Goal: Task Accomplishment & Management: Use online tool/utility

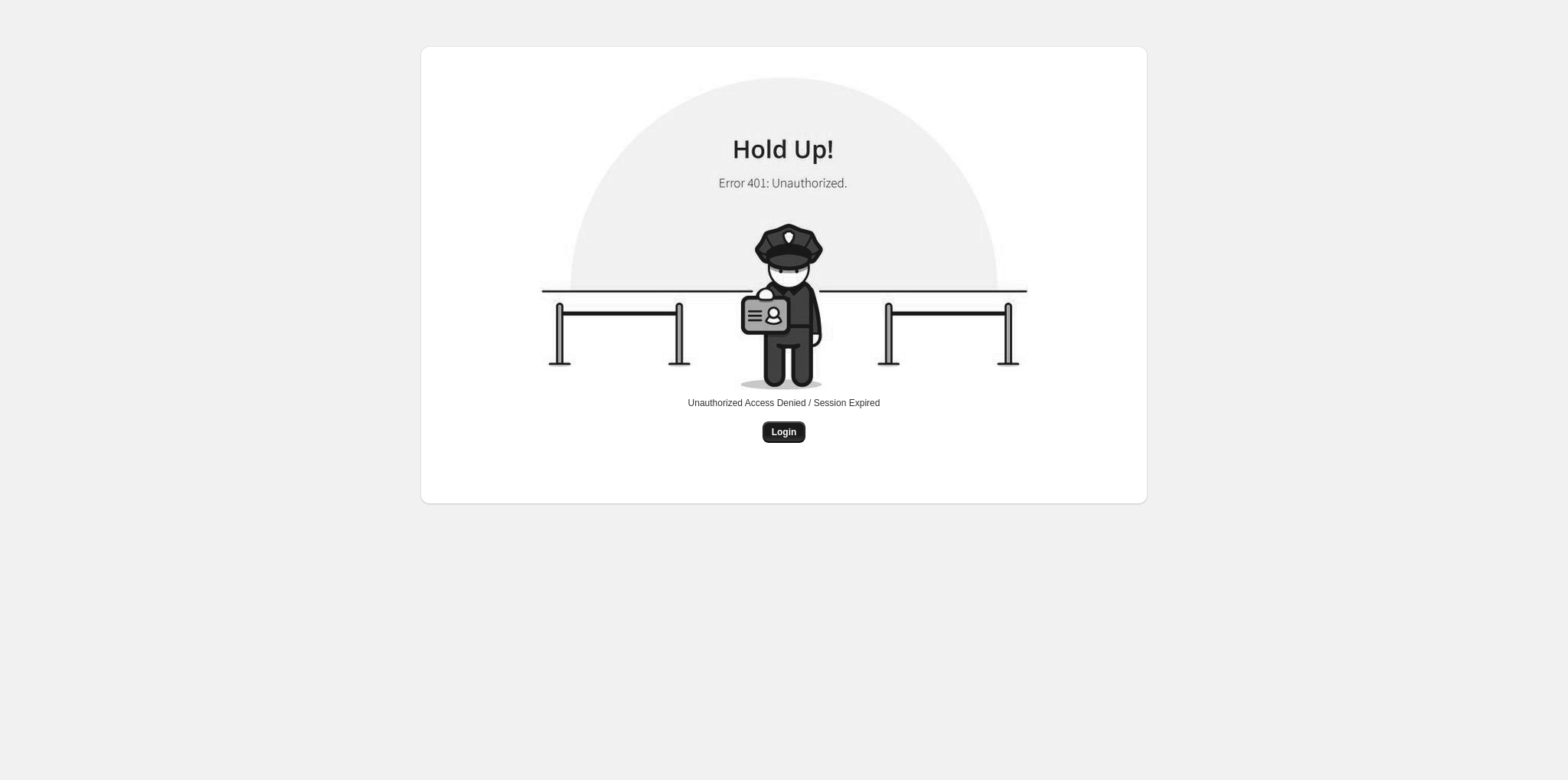
click at [779, 427] on span "Login" at bounding box center [784, 432] width 26 height 12
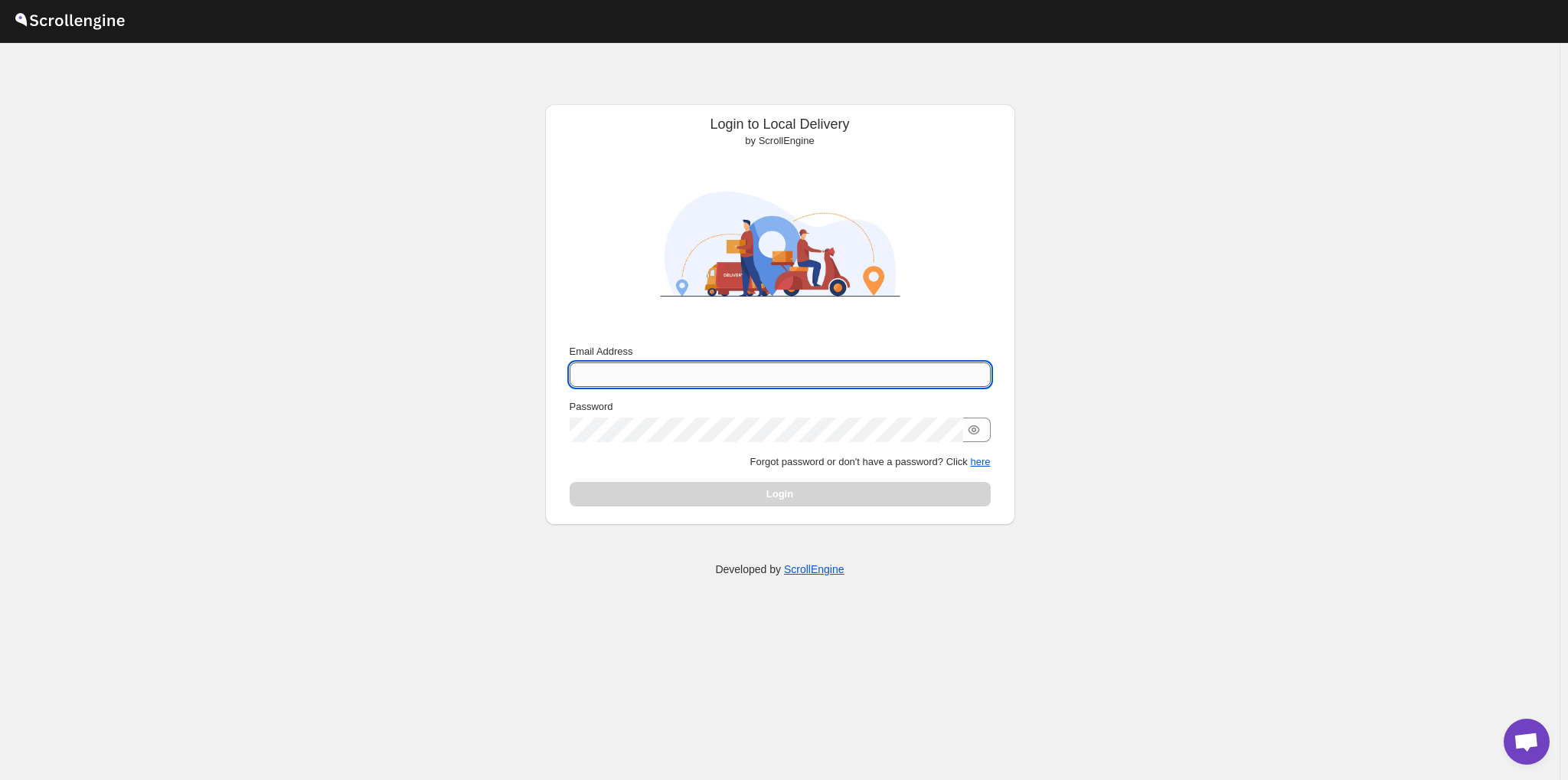
click at [628, 377] on input "Email Address" at bounding box center [781, 374] width 421 height 25
click at [494, 172] on div "Login to Local Delivery by ScrollEngine Submit Email Address Password Forgot pa…" at bounding box center [780, 411] width 1560 height 737
click at [616, 362] on input "Email Address" at bounding box center [781, 374] width 421 height 25
click at [374, 233] on div "Login to Local Delivery by ScrollEngine Submit Email Address Password Forgot pa…" at bounding box center [780, 411] width 1560 height 737
click at [598, 362] on input "Email Address" at bounding box center [781, 374] width 421 height 25
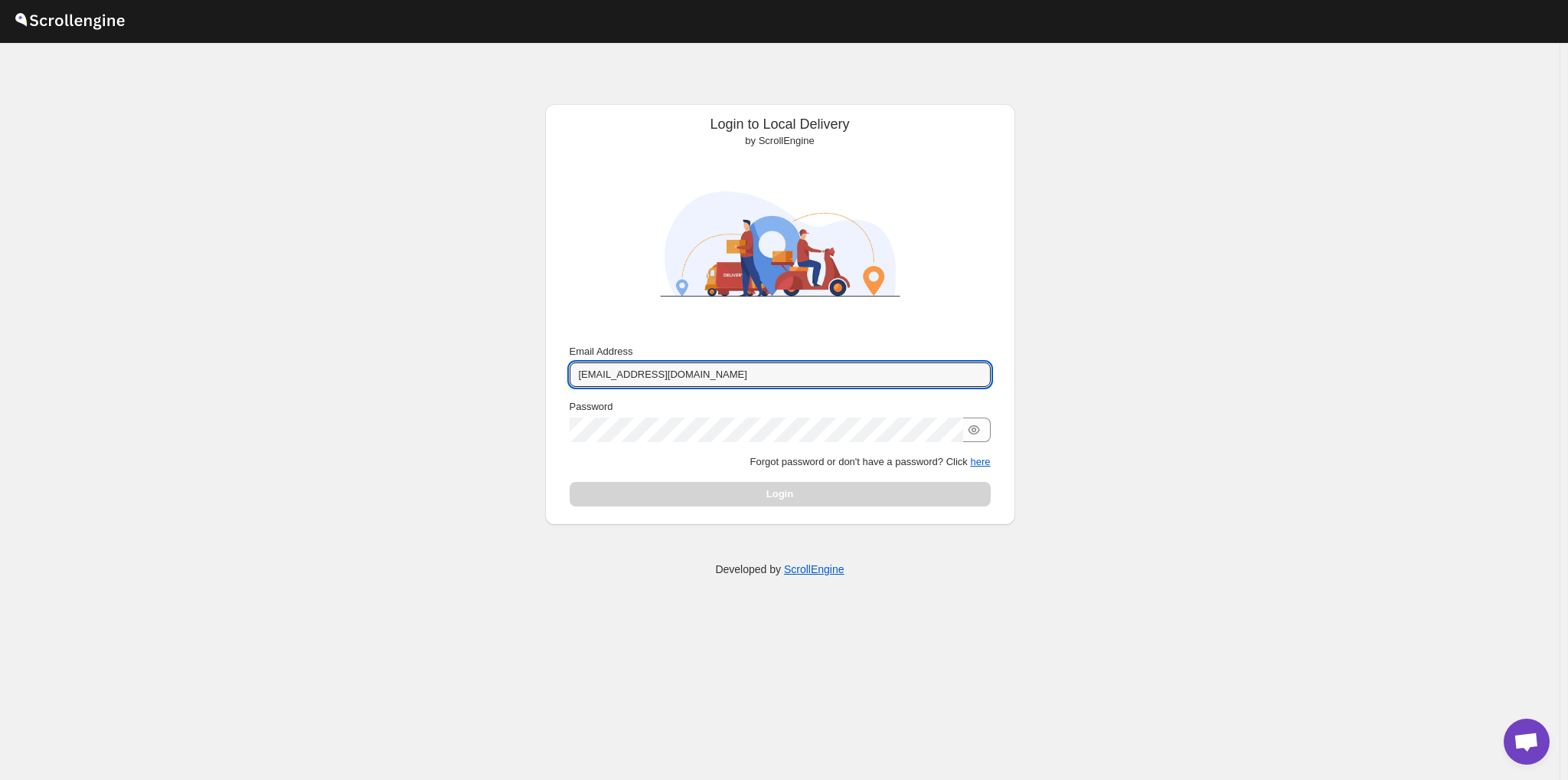
type input "[EMAIL_ADDRESS][DOMAIN_NAME]"
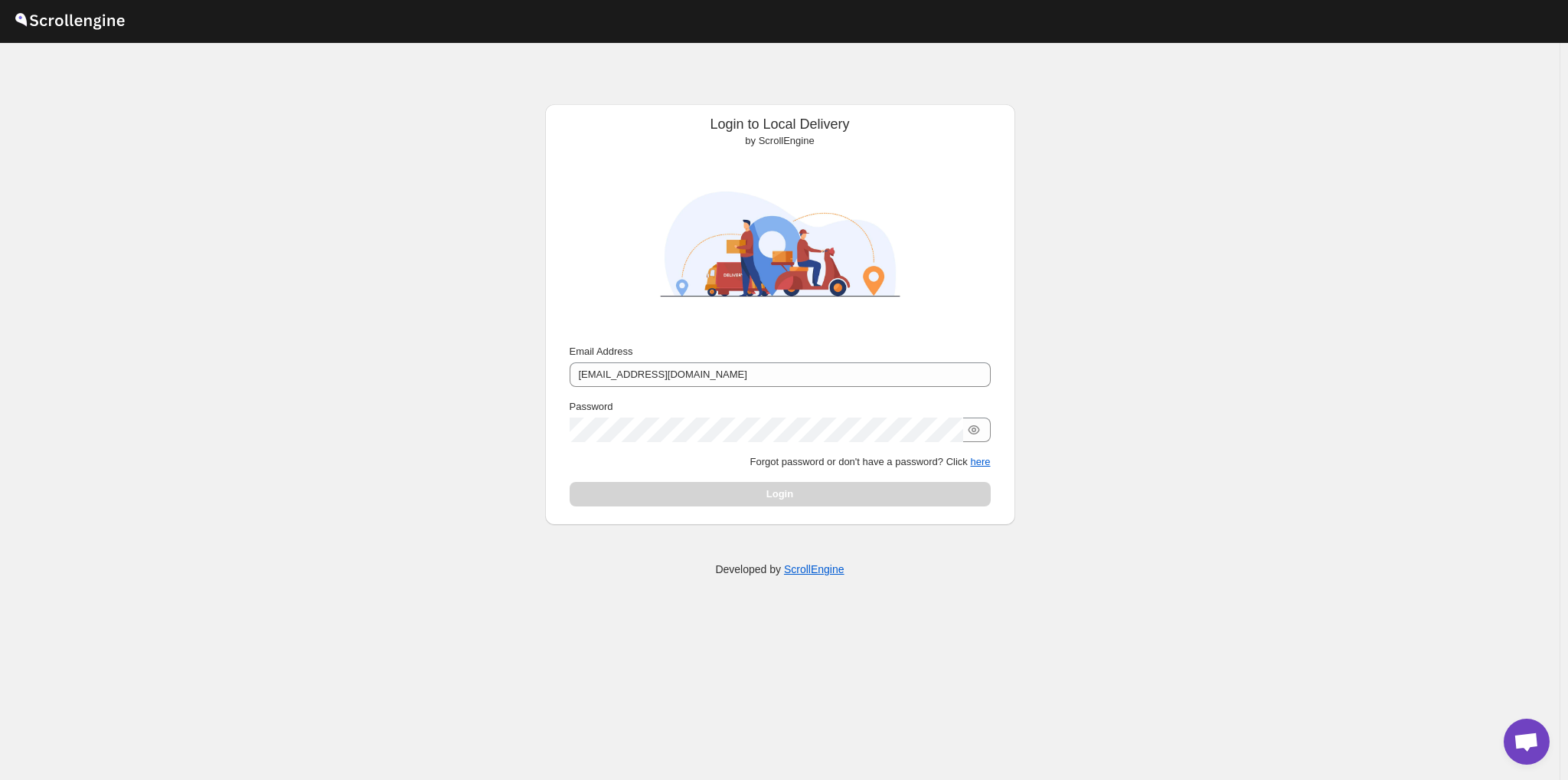
click at [612, 413] on div "Password" at bounding box center [781, 406] width 421 height 15
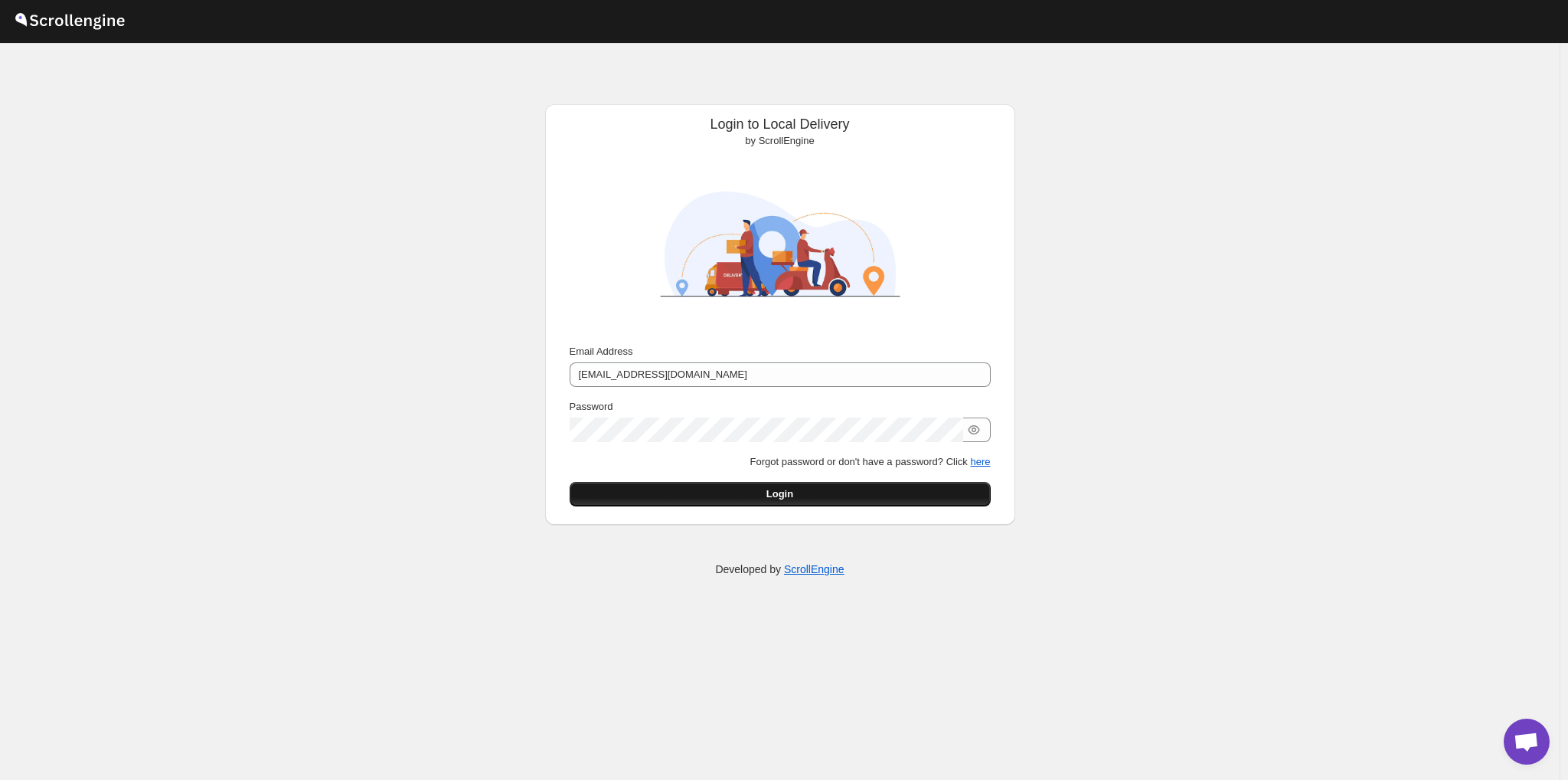
click at [619, 483] on button "Login" at bounding box center [781, 494] width 421 height 25
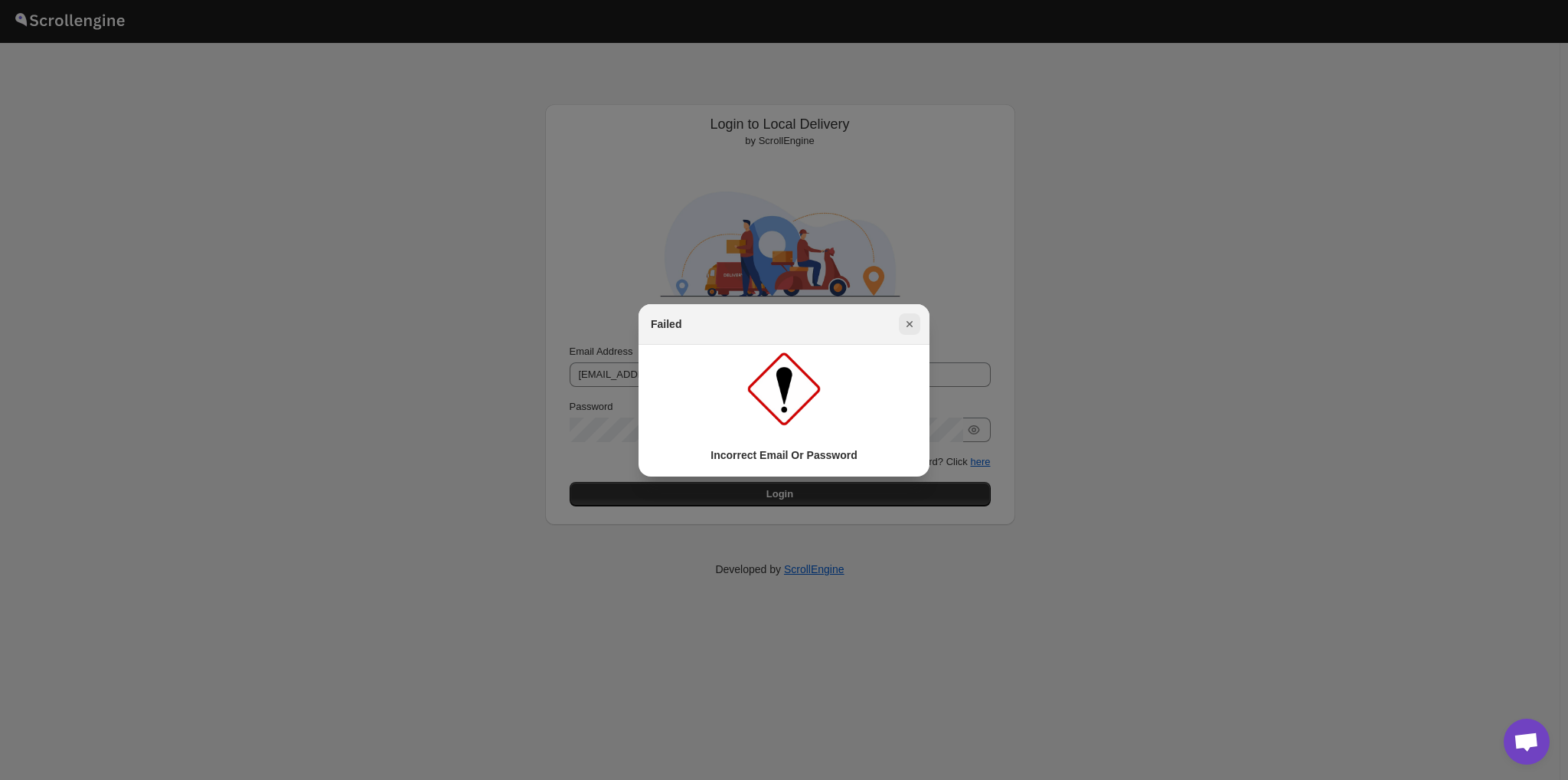
click at [899, 326] on button "Close" at bounding box center [910, 325] width 22 height 22
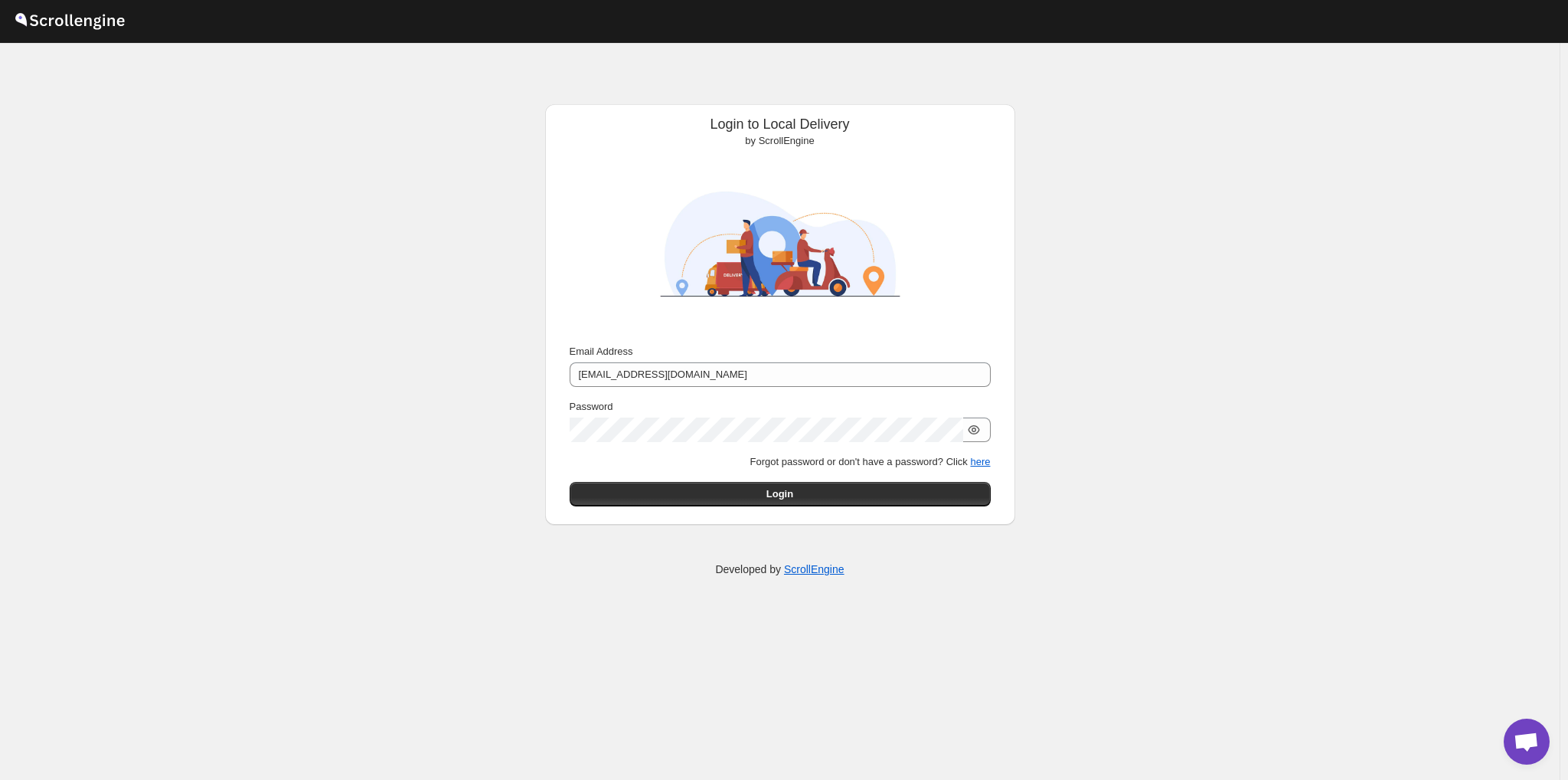
click at [973, 432] on icon "button" at bounding box center [973, 430] width 15 height 15
click at [790, 488] on span "Login" at bounding box center [780, 494] width 27 height 15
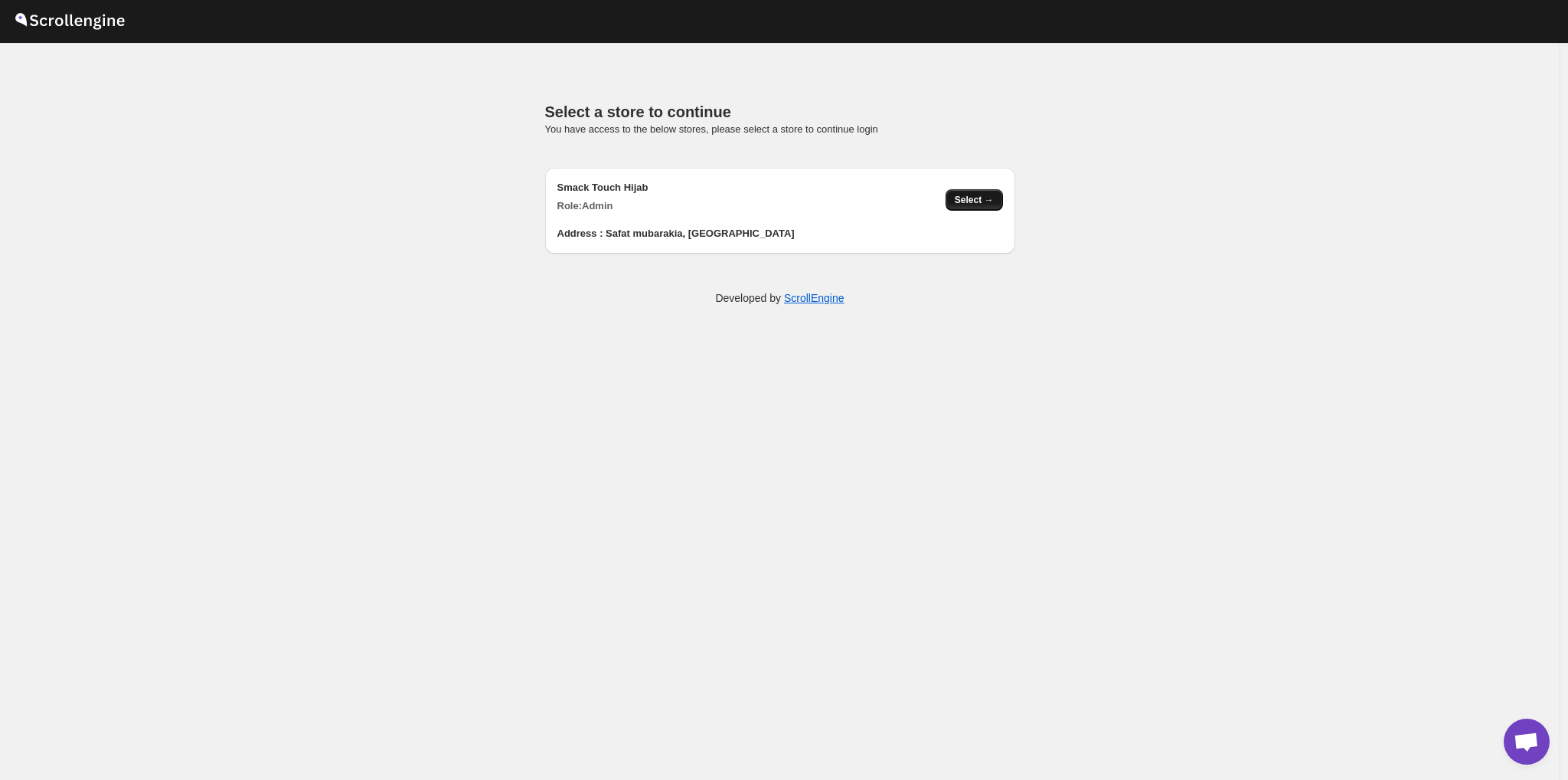
click at [999, 206] on button "Select →" at bounding box center [974, 200] width 57 height 22
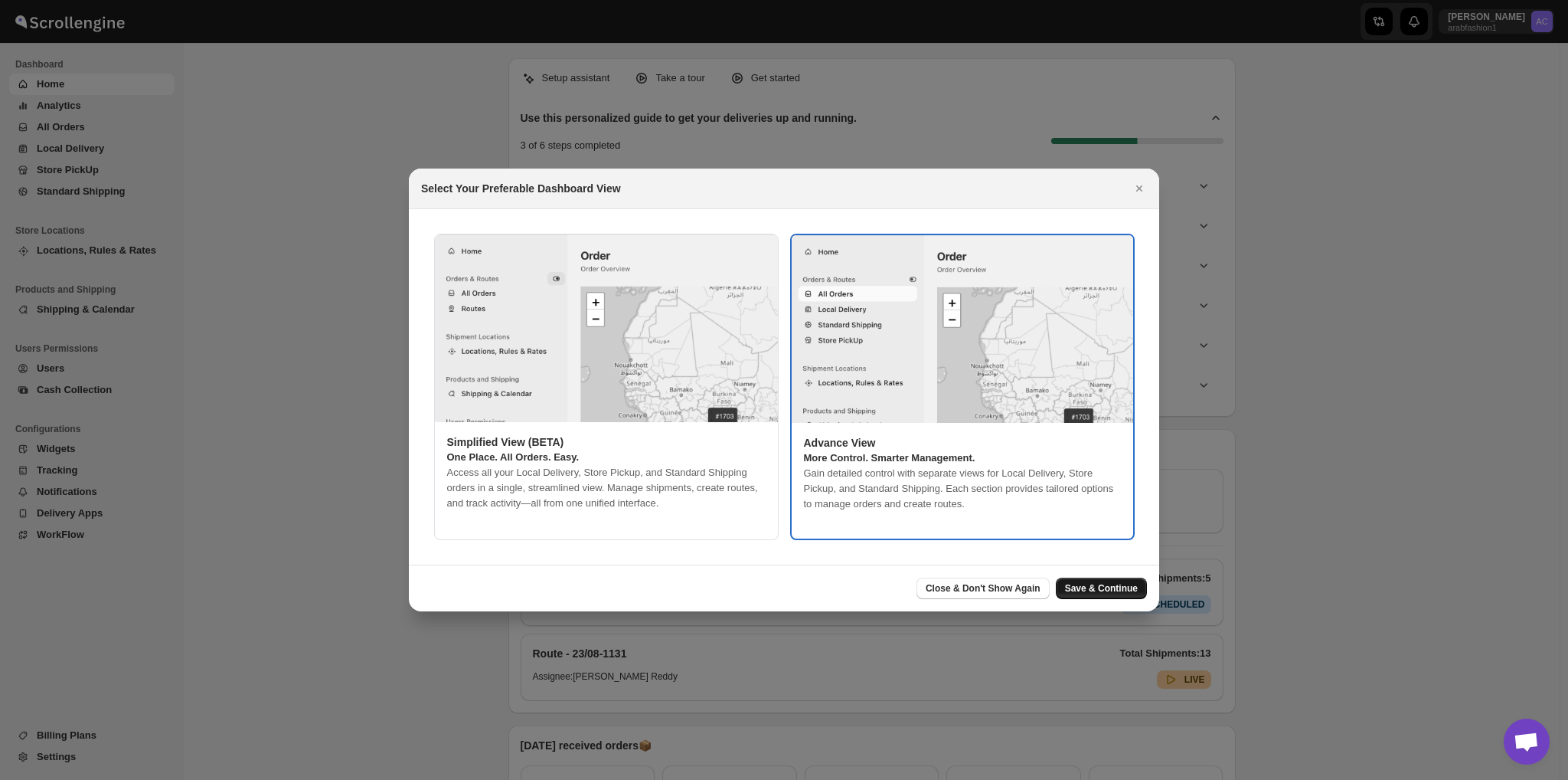
click at [1115, 589] on span "Save & Continue" at bounding box center [1102, 588] width 73 height 12
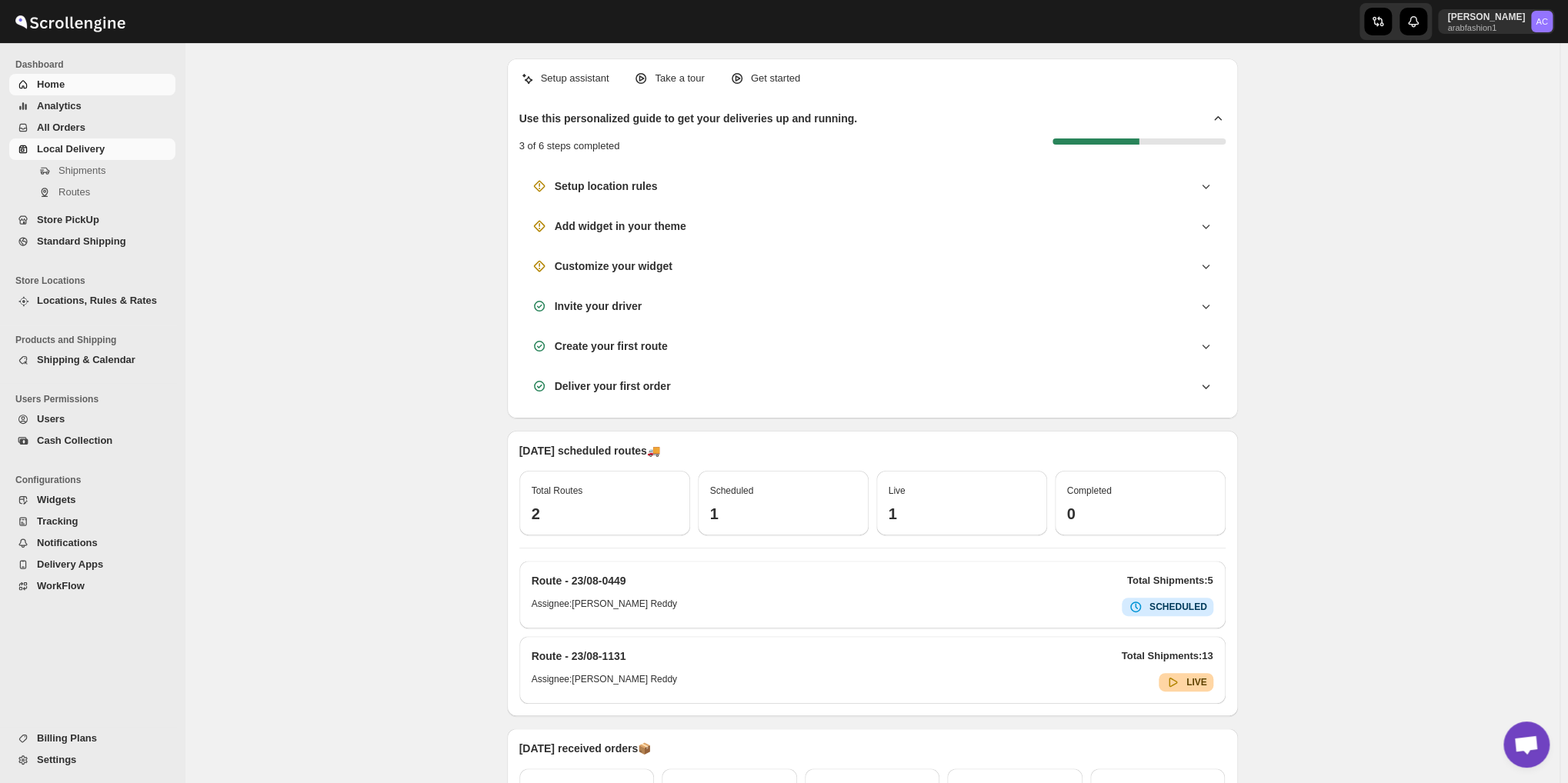
click at [124, 150] on span "Local Delivery" at bounding box center [104, 148] width 135 height 15
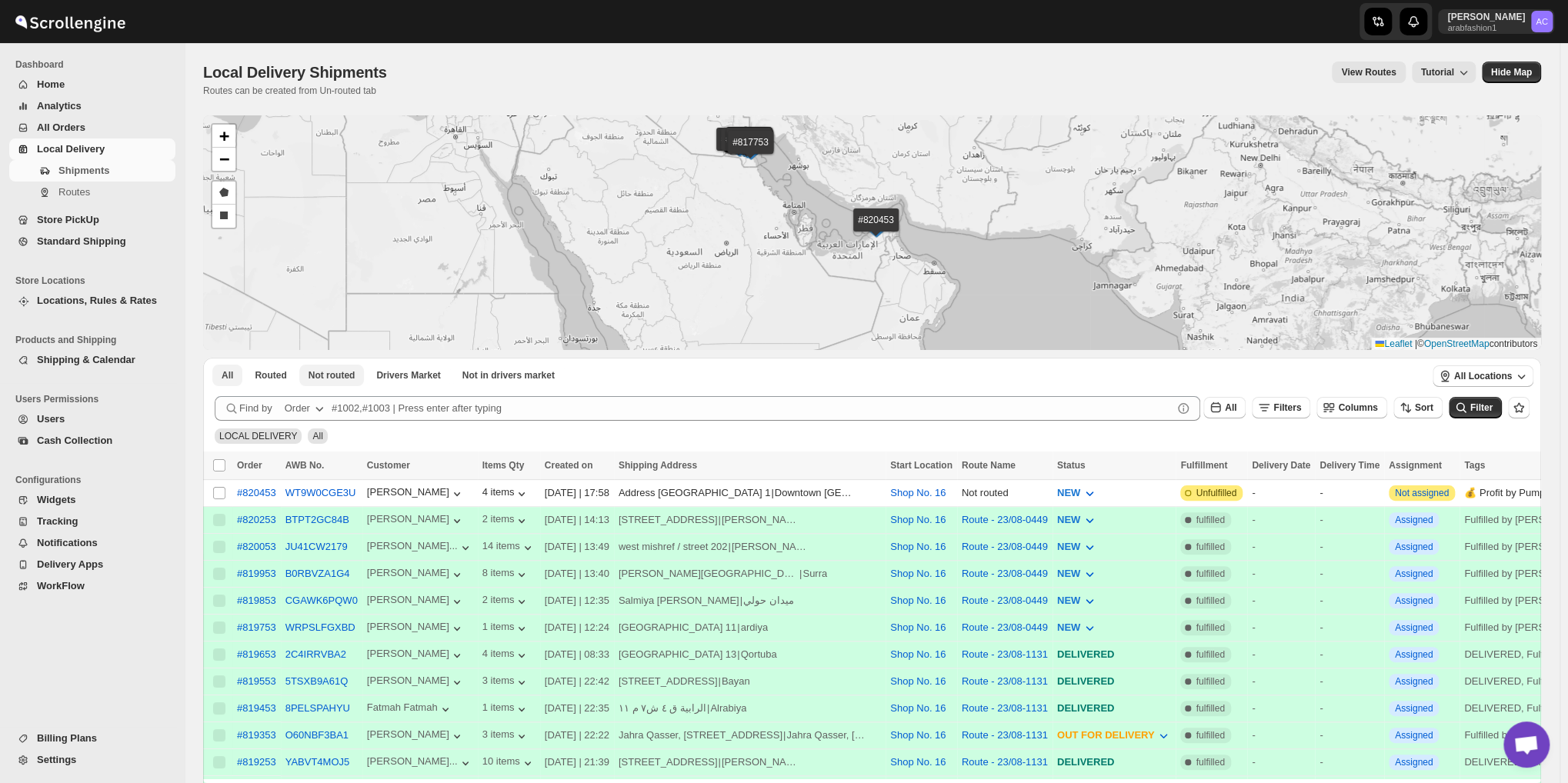
click at [322, 370] on span "Not routed" at bounding box center [331, 376] width 47 height 12
